Goal: Task Accomplishment & Management: Use online tool/utility

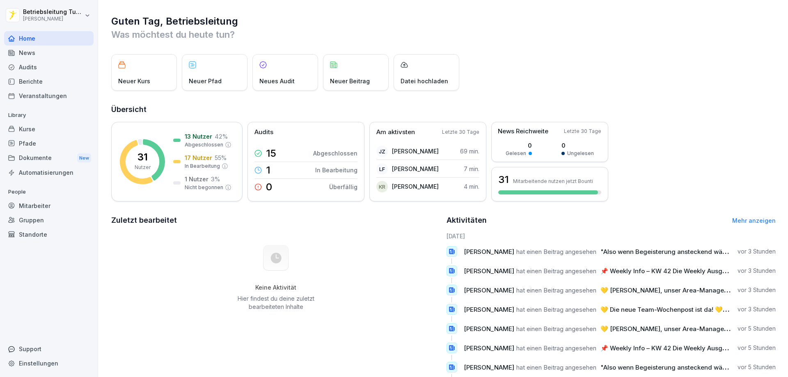
click at [30, 133] on div "Kurse" at bounding box center [49, 129] width 90 height 14
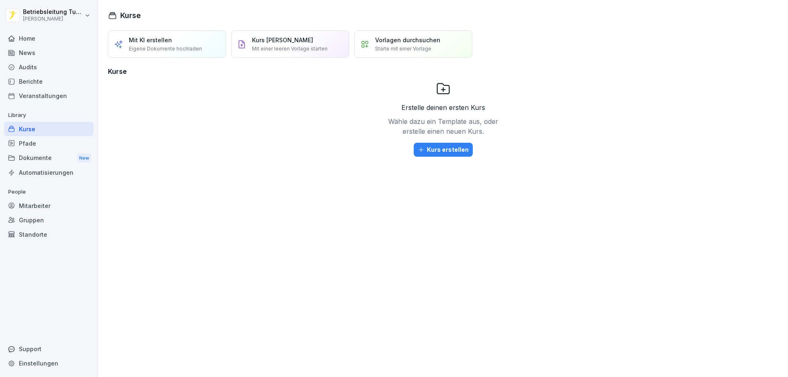
click at [29, 146] on div "Pfade" at bounding box center [49, 143] width 90 height 14
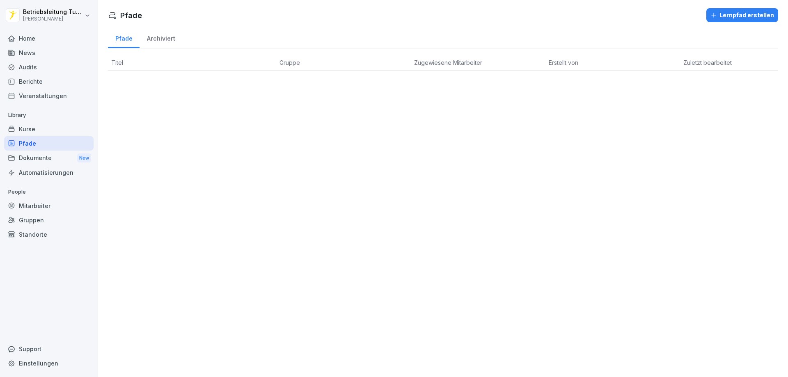
click at [27, 40] on div "Home" at bounding box center [49, 38] width 90 height 14
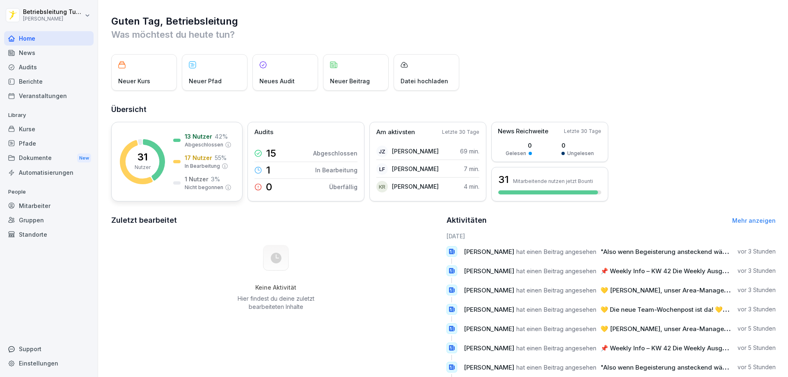
click at [147, 162] on p "31" at bounding box center [143, 157] width 10 height 10
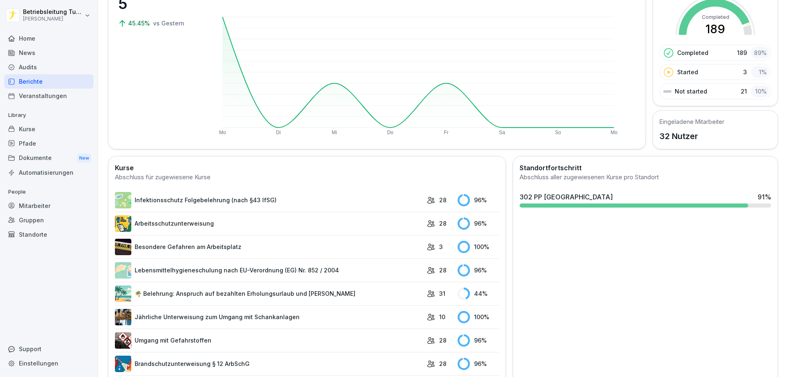
scroll to position [124, 0]
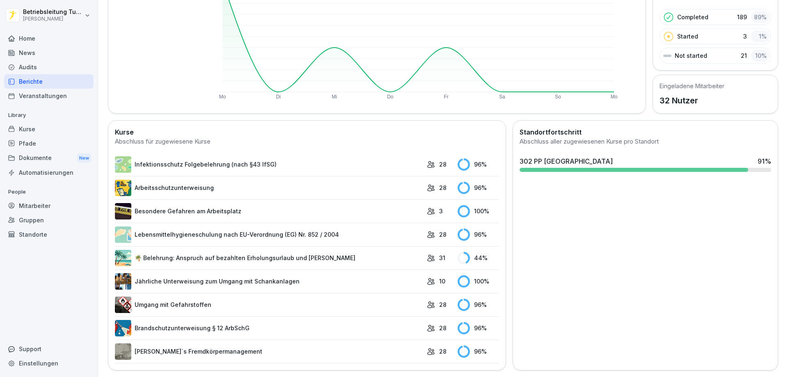
click at [289, 250] on link "🌴 Belehrung: Anspruch auf bezahlten Erholungsurlaub und [PERSON_NAME]" at bounding box center [269, 258] width 308 height 16
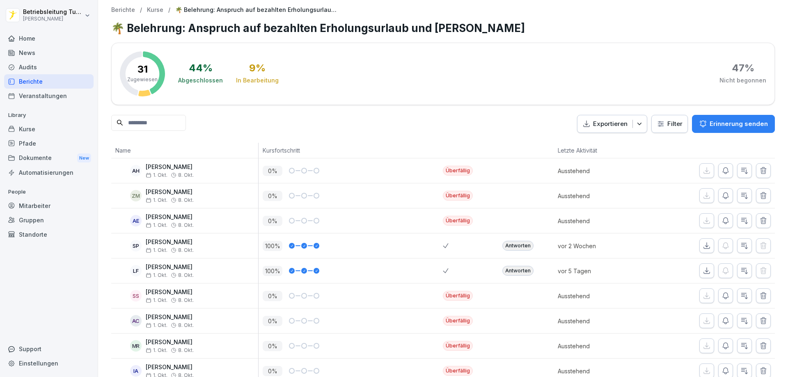
click at [740, 129] on button "Erinnerung senden" at bounding box center [733, 124] width 83 height 18
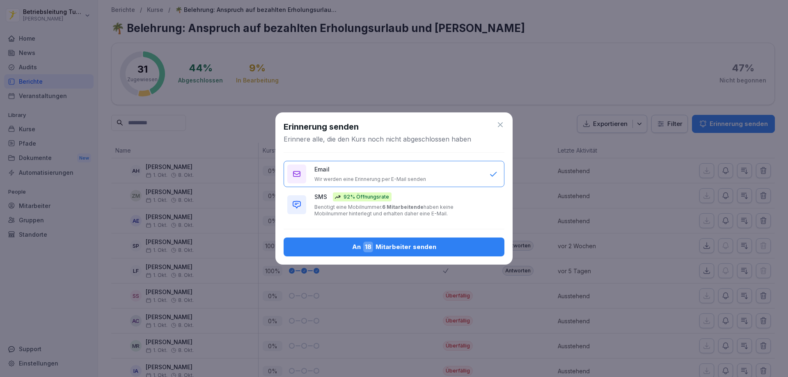
click at [416, 246] on div "An 18 Mitarbeiter senden" at bounding box center [394, 247] width 208 height 11
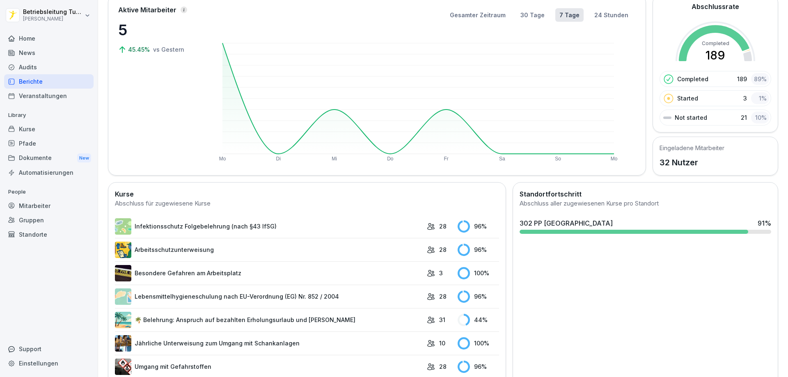
scroll to position [42, 0]
